Goal: Task Accomplishment & Management: Use online tool/utility

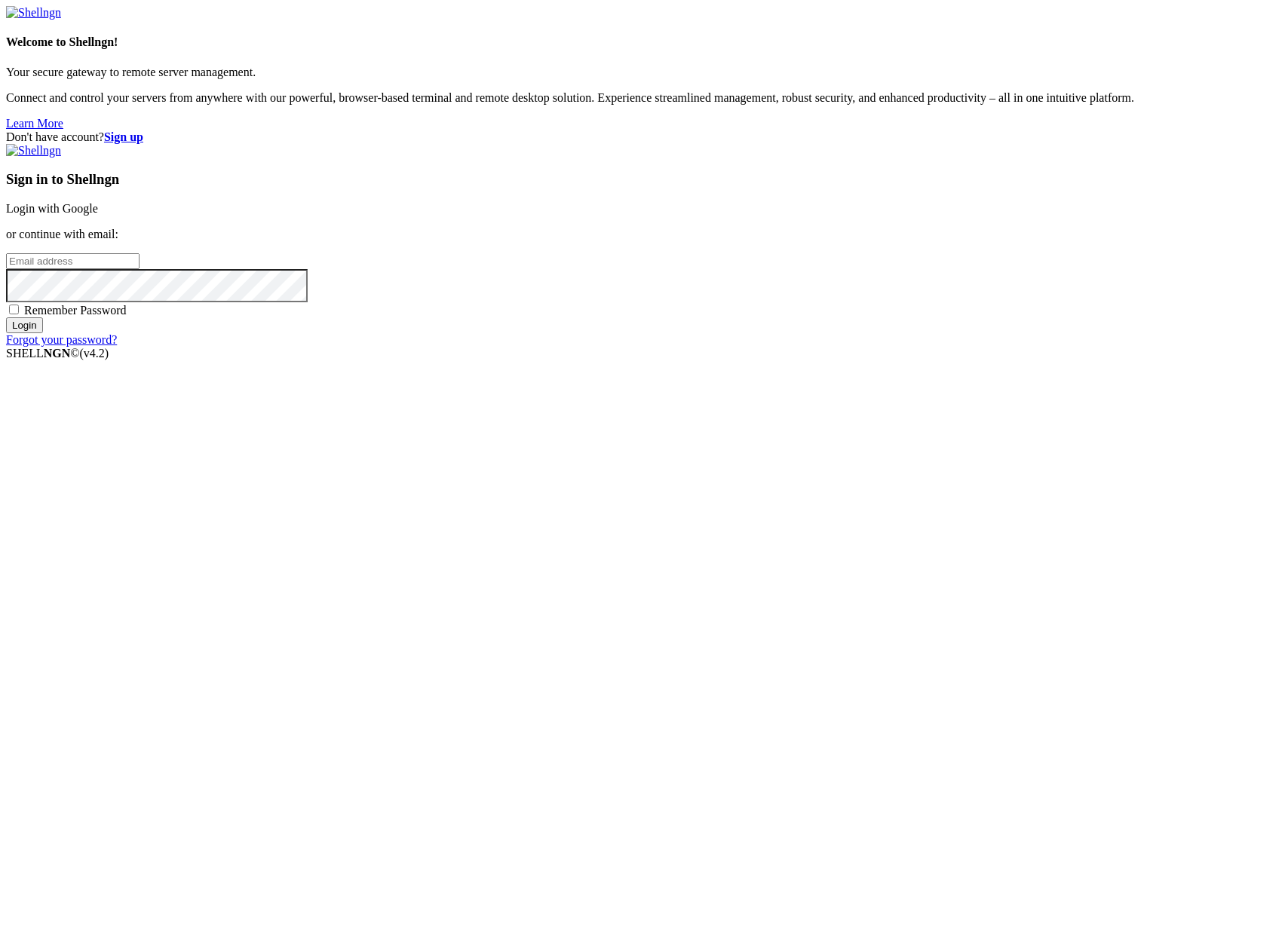
click at [139, 269] on input "email" at bounding box center [73, 261] width 133 height 15
type input "[PERSON_NAME][EMAIL_ADDRESS][DOMAIN_NAME]"
click at [6, 317] on input "Login" at bounding box center [24, 325] width 37 height 15
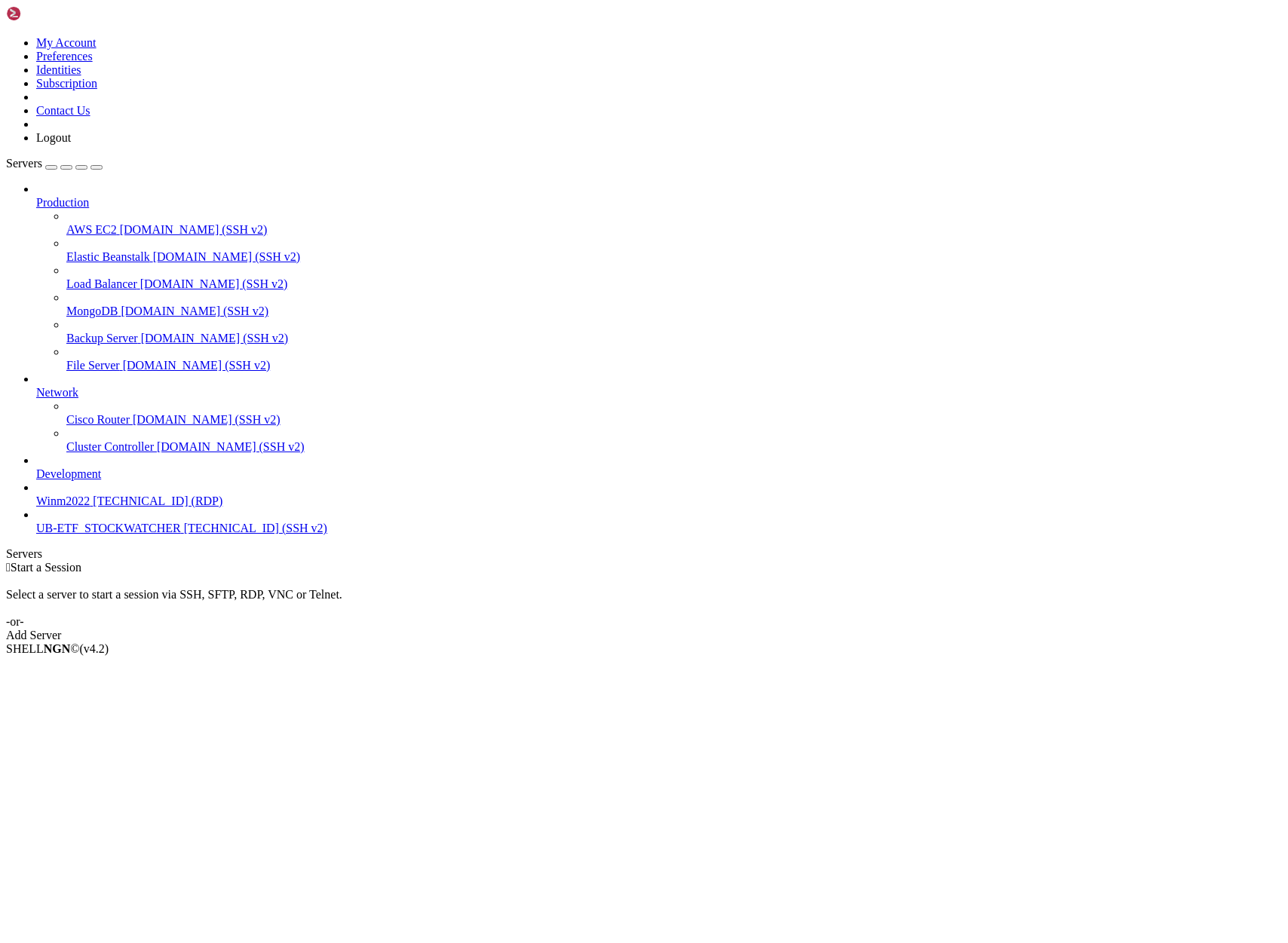
click at [69, 535] on span "UB-ETF_STOCKWATCHER" at bounding box center [108, 527] width 145 height 13
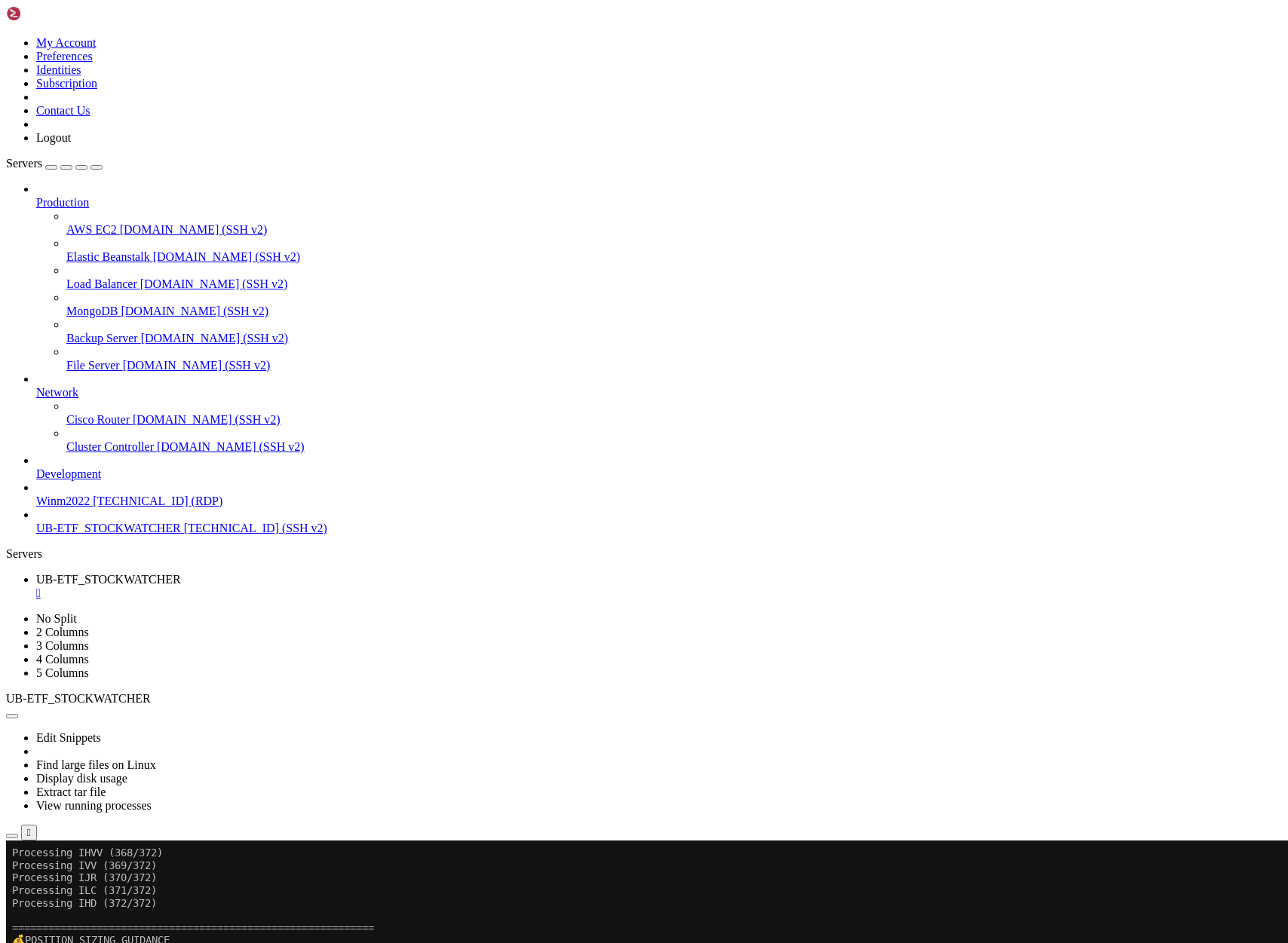
click at [97, 535] on span "UB-ETF_STOCKWATCHER" at bounding box center [108, 527] width 145 height 13
